Goal: Task Accomplishment & Management: Manage account settings

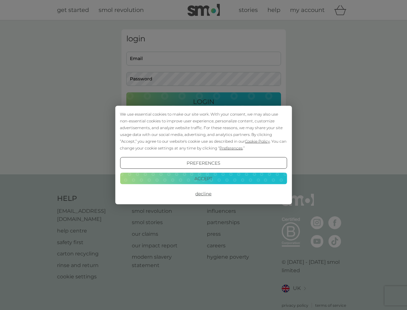
click at [258, 141] on span "Cookie Policy" at bounding box center [257, 141] width 25 height 5
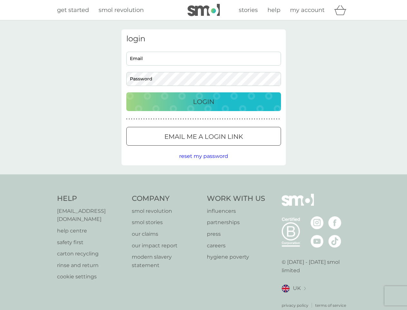
click at [231, 148] on div "login Email Password Login ● ● ● ● ● ● ● ● ● ● ● ● ● ● ● ● ● ● ● ● ● ● ● ● ● ● …" at bounding box center [204, 97] width 164 height 136
click at [204, 163] on div "login Email Password Login ● ● ● ● ● ● ● ● ● ● ● ● ● ● ● ● ● ● ● ● ● ● ● ● ● ● …" at bounding box center [204, 97] width 164 height 136
click at [204, 194] on div "Help [EMAIL_ADDRESS][DOMAIN_NAME] help centre safety first carton recycling rin…" at bounding box center [204, 251] width 294 height 115
click at [204, 178] on div "Help [EMAIL_ADDRESS][DOMAIN_NAME] help centre safety first carton recycling rin…" at bounding box center [203, 250] width 407 height 153
